Goal: Navigation & Orientation: Find specific page/section

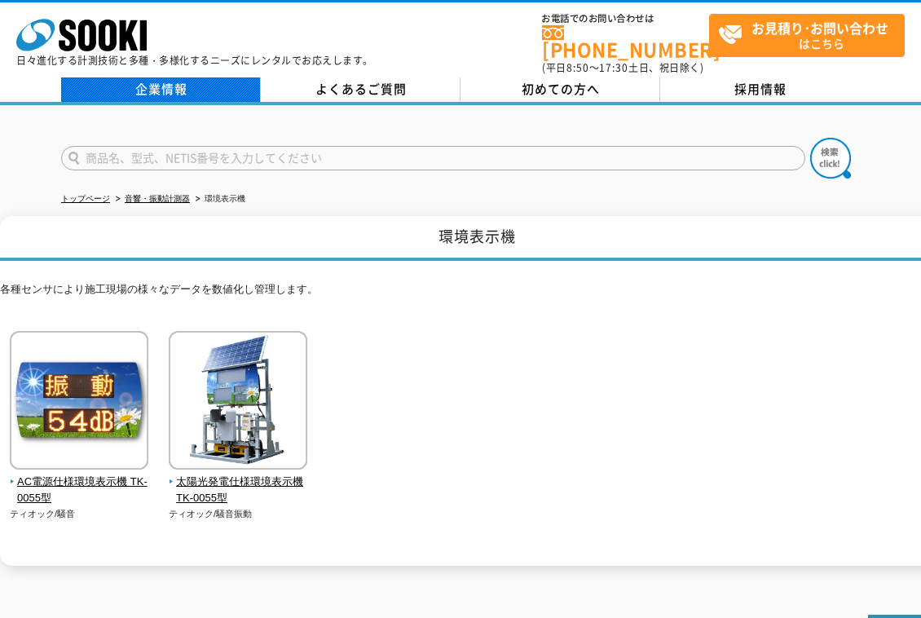
click at [178, 77] on link "企業情報" at bounding box center [161, 89] width 200 height 24
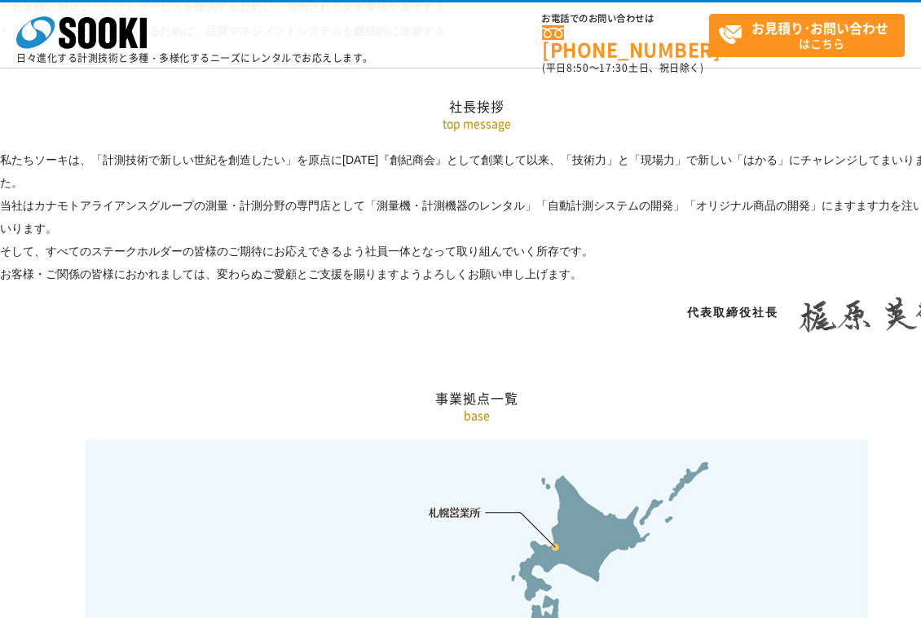
scroll to position [3342, 0]
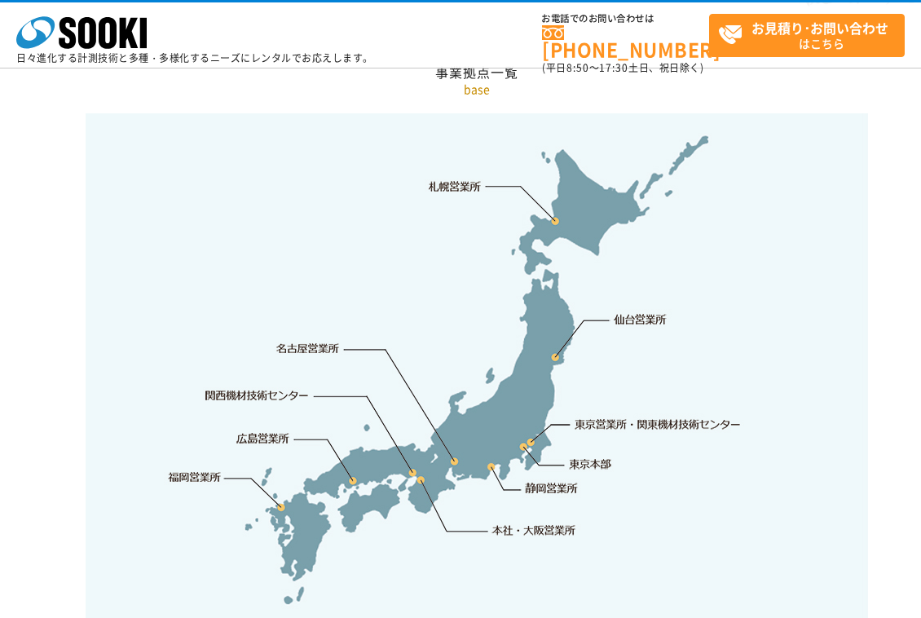
click at [276, 387] on link "関西機材技術センター" at bounding box center [257, 395] width 104 height 16
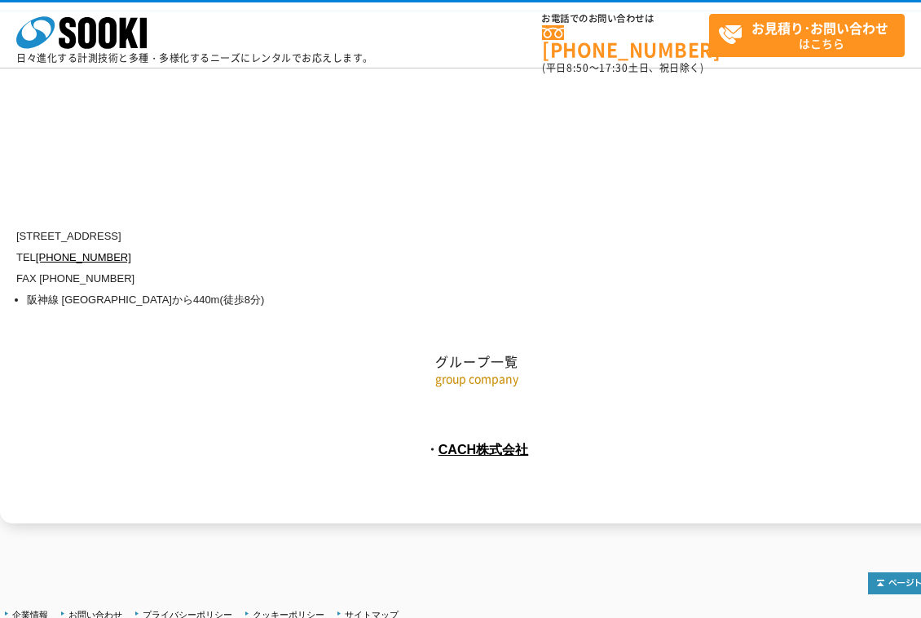
scroll to position [7206, 0]
